Goal: Task Accomplishment & Management: Manage account settings

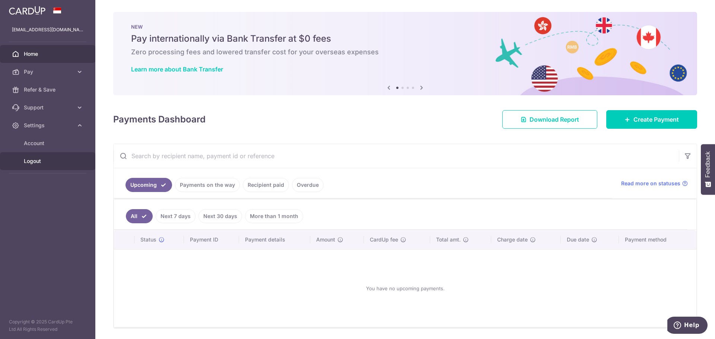
click at [49, 158] on span "Logout" at bounding box center [48, 161] width 49 height 7
